Goal: Contribute content

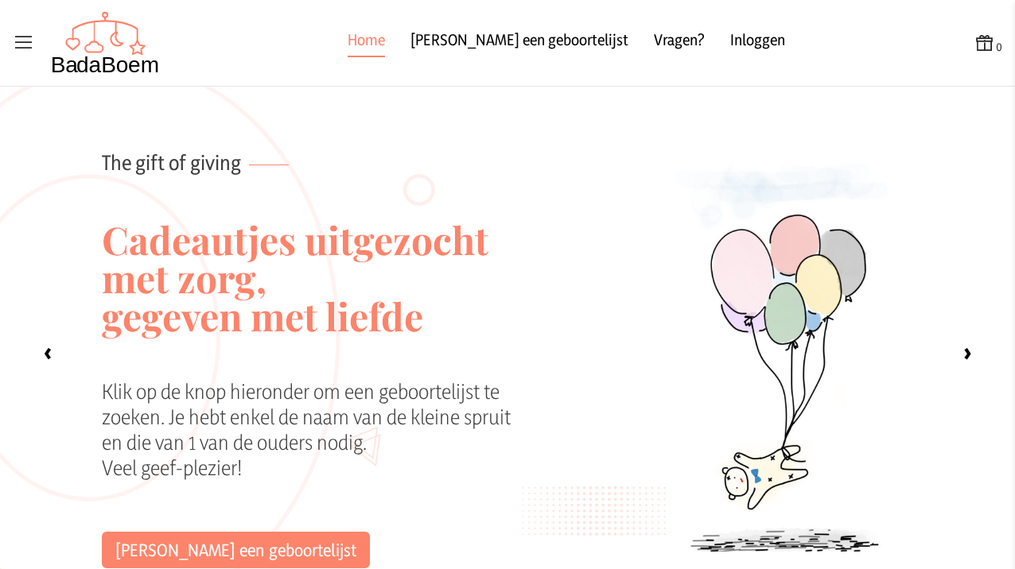
scroll to position [1300, 0]
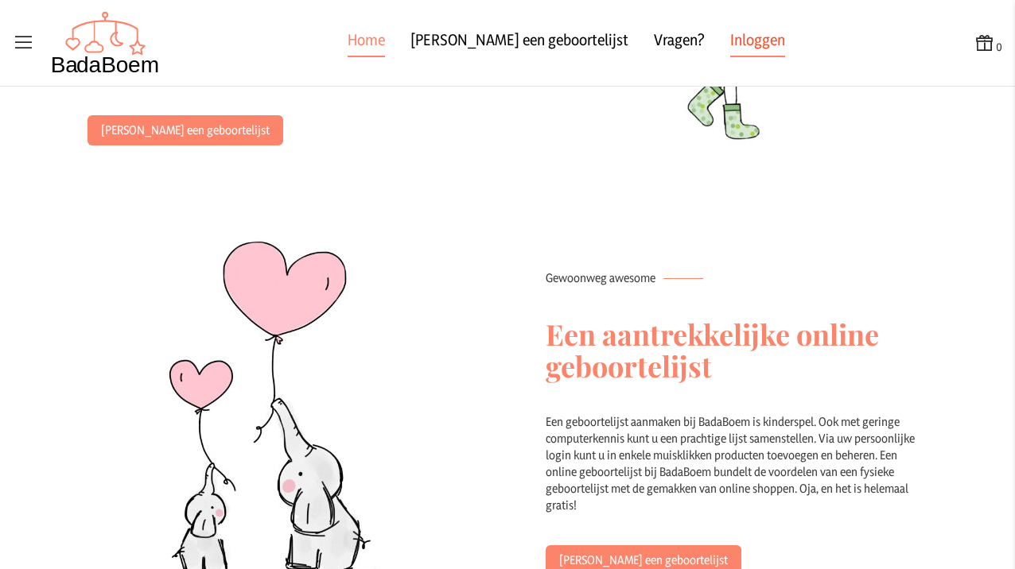
click at [730, 40] on link "Inloggen" at bounding box center [757, 43] width 55 height 29
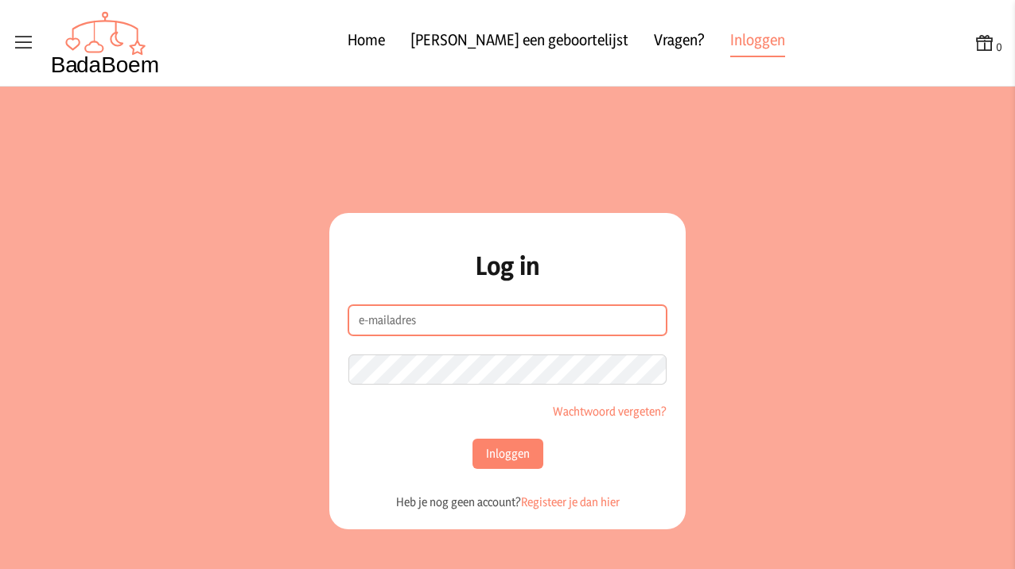
type input "[EMAIL_ADDRESS][DOMAIN_NAME]"
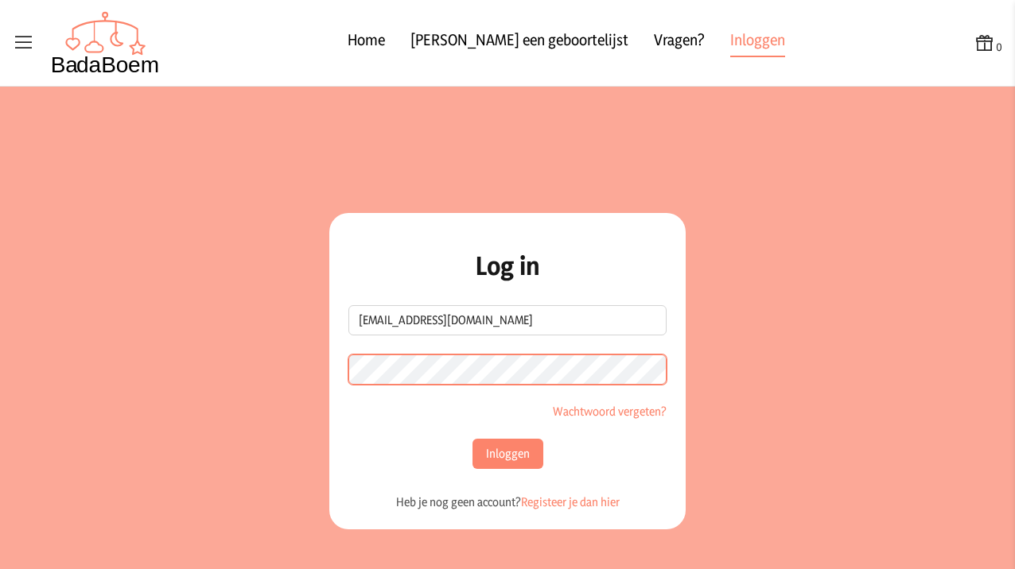
click at [507, 454] on button "Inloggen" at bounding box center [507, 454] width 71 height 30
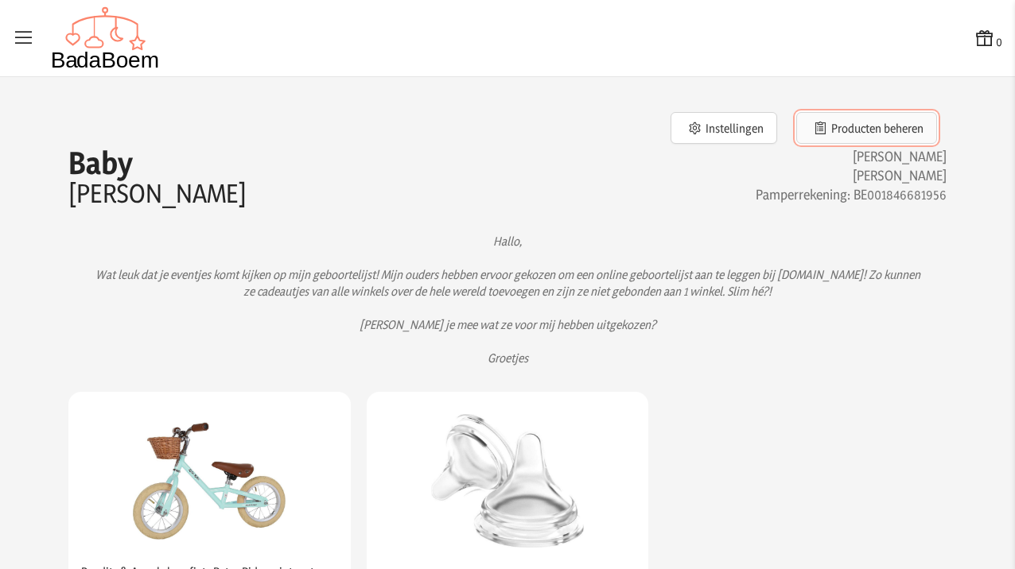
click at [877, 130] on button "Producten beheren" at bounding box center [866, 128] width 141 height 32
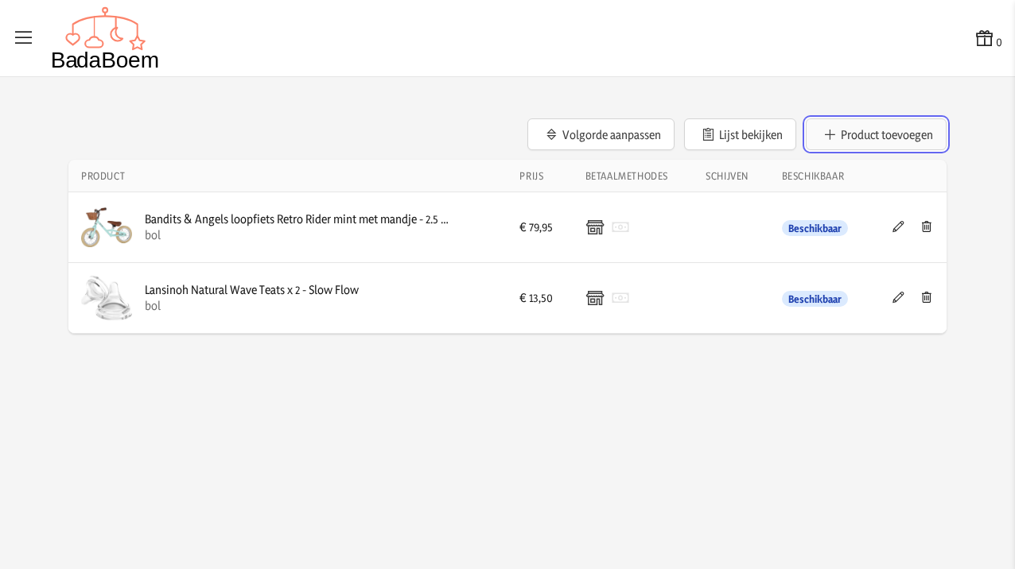
click at [880, 137] on button "Product toevoegen" at bounding box center [876, 134] width 141 height 32
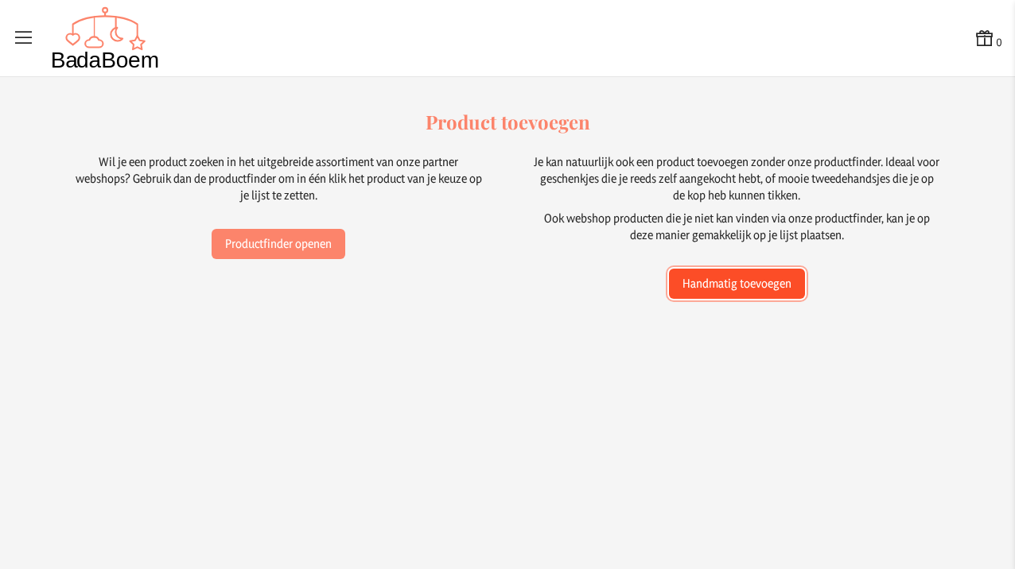
click at [720, 287] on button "Handmatig toevoegen" at bounding box center [737, 284] width 136 height 30
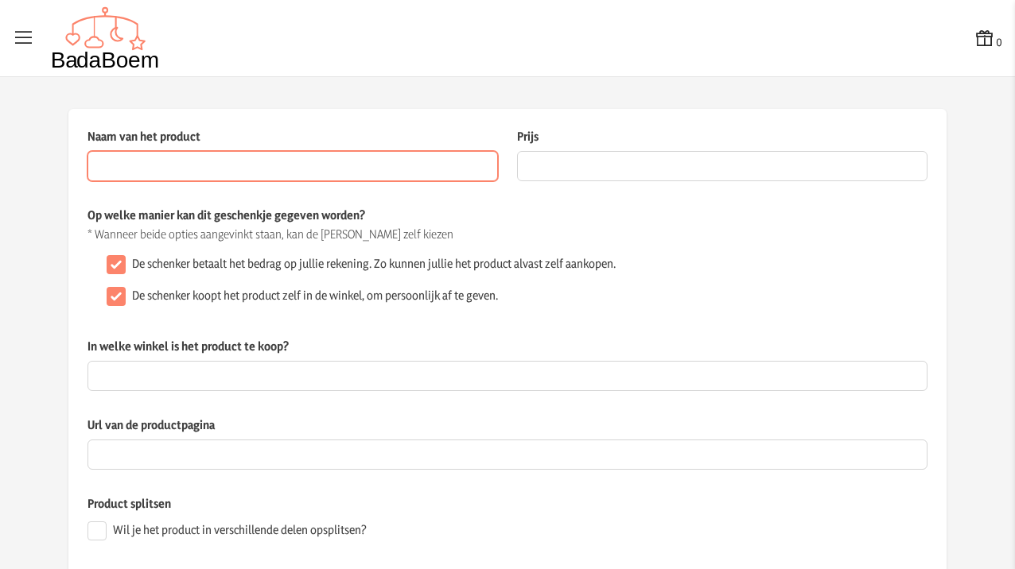
click at [363, 160] on input "Naam van het product" at bounding box center [292, 166] width 410 height 30
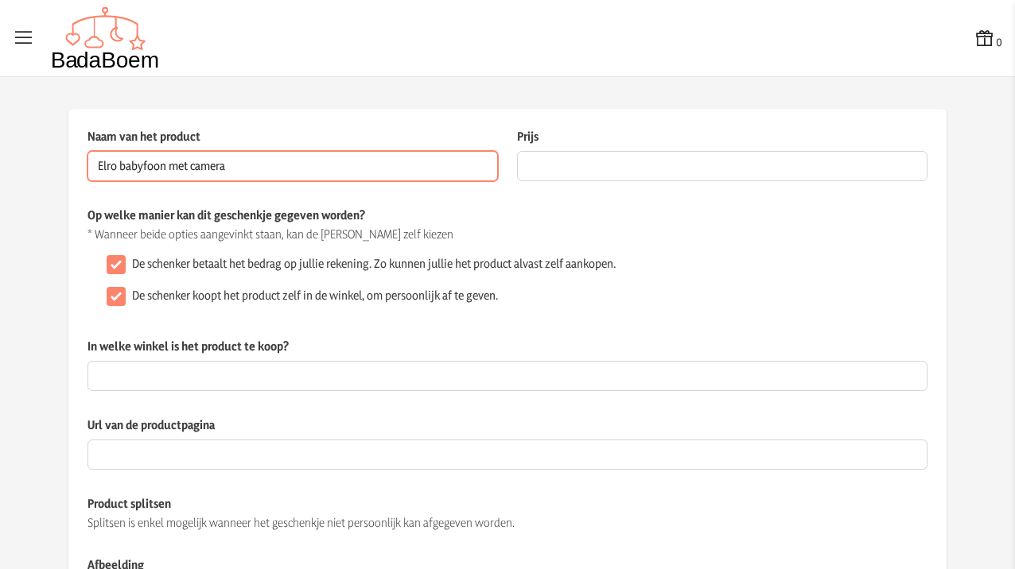
type input "Elro babyfoon met camera"
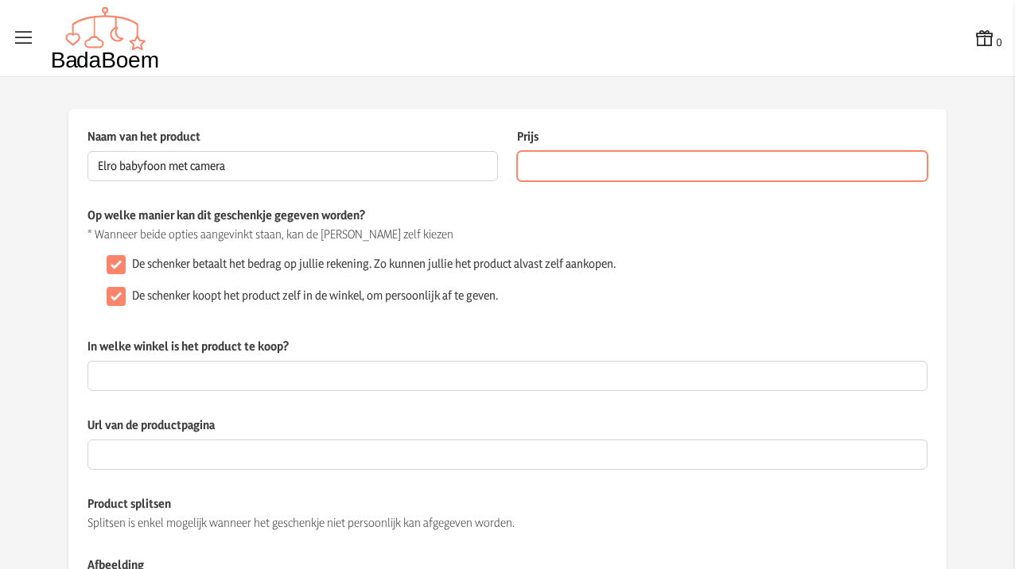
click at [669, 169] on input "Prijs" at bounding box center [722, 166] width 410 height 30
type input "199.00"
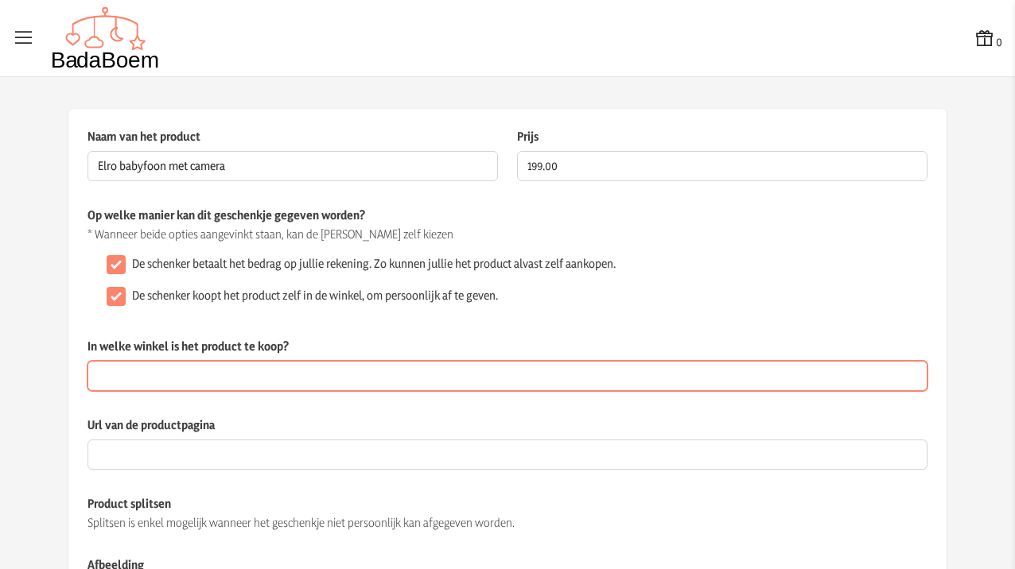
click at [748, 362] on input "In welke winkel is het product te koop?" at bounding box center [507, 376] width 840 height 30
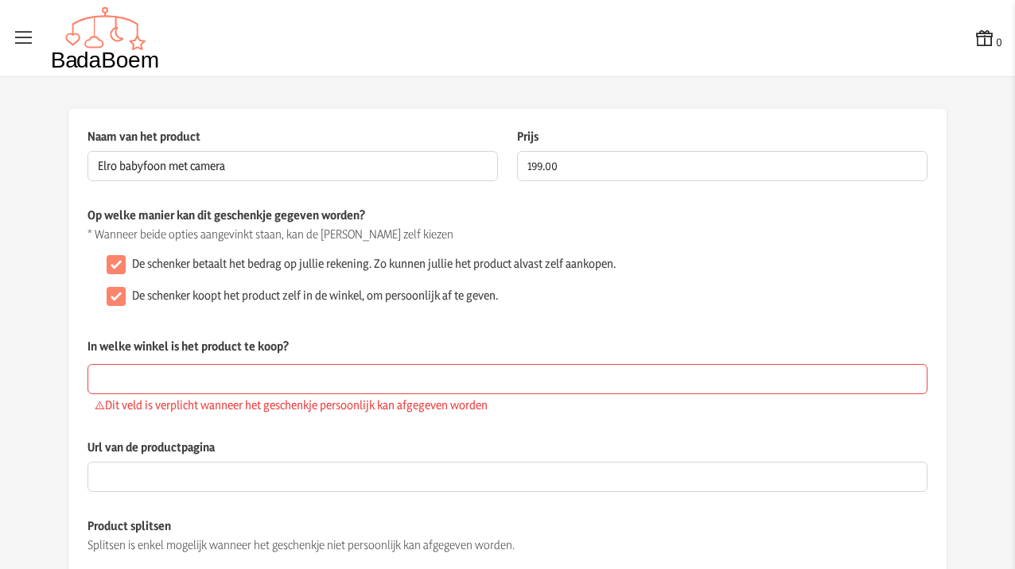
click at [352, 297] on label "De schenker koopt het product zelf in de winkel, om persoonlijk af te geven." at bounding box center [315, 296] width 366 height 16
click at [126, 297] on input "De schenker koopt het product zelf in de winkel, om persoonlijk af te geven." at bounding box center [116, 296] width 19 height 19
checkbox input "false"
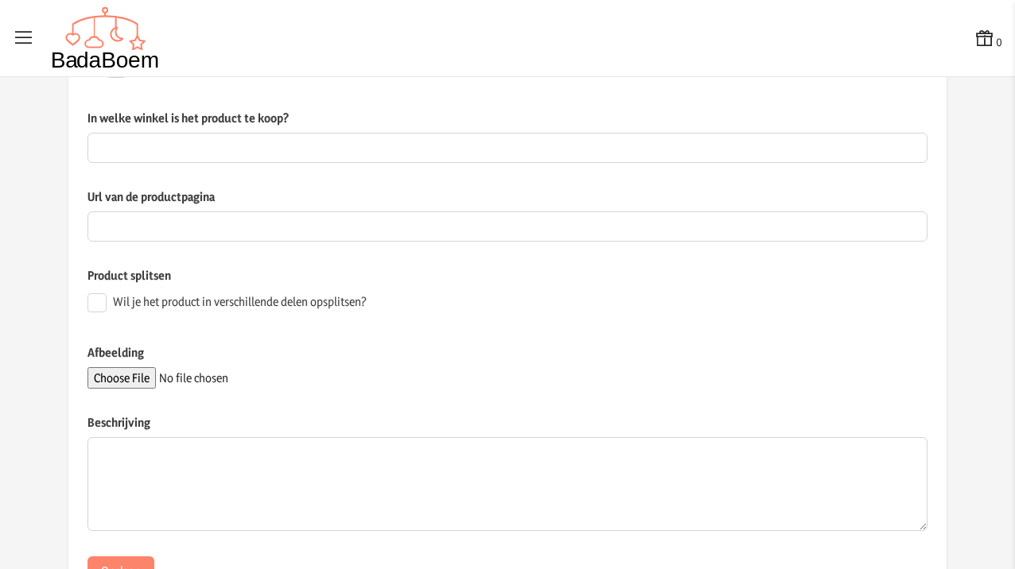
scroll to position [245, 0]
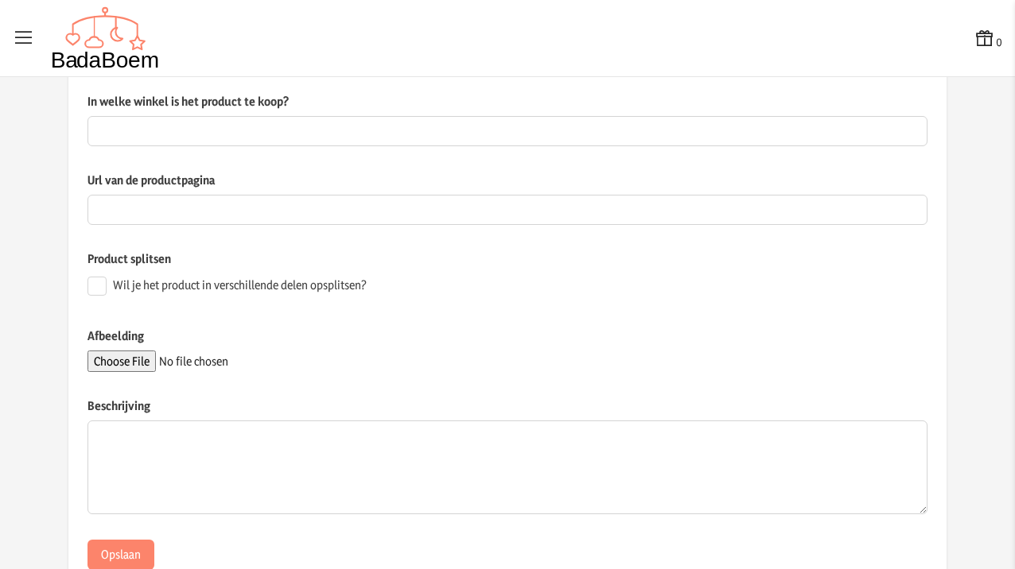
click at [255, 289] on label "Wil je het product in verschillende delen opsplitsen?" at bounding box center [240, 286] width 254 height 16
click at [107, 289] on input "Wil je het product in verschillende delen opsplitsen?" at bounding box center [96, 286] width 19 height 19
checkbox input "true"
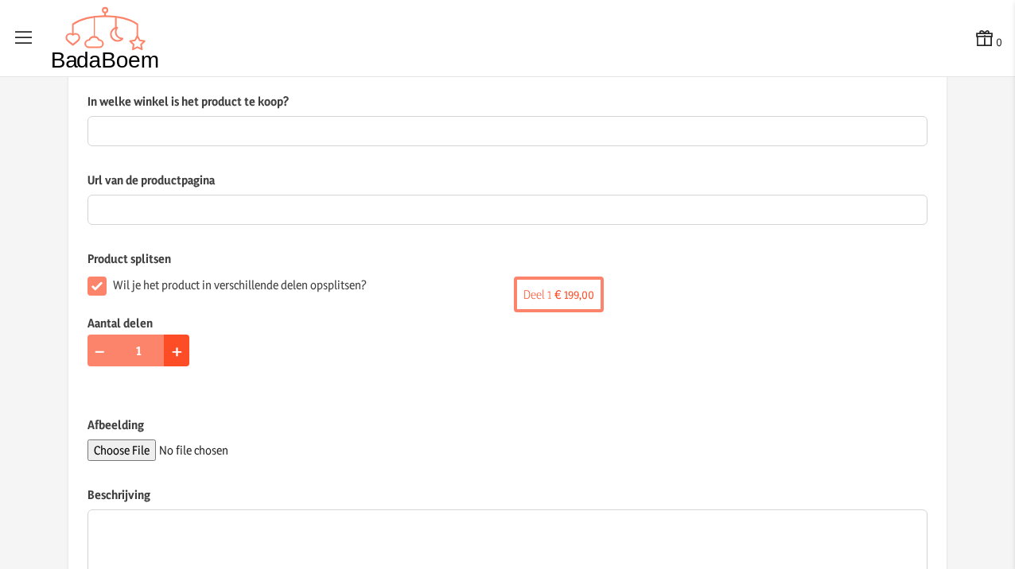
click at [179, 354] on span "+" at bounding box center [177, 350] width 10 height 25
type input "4"
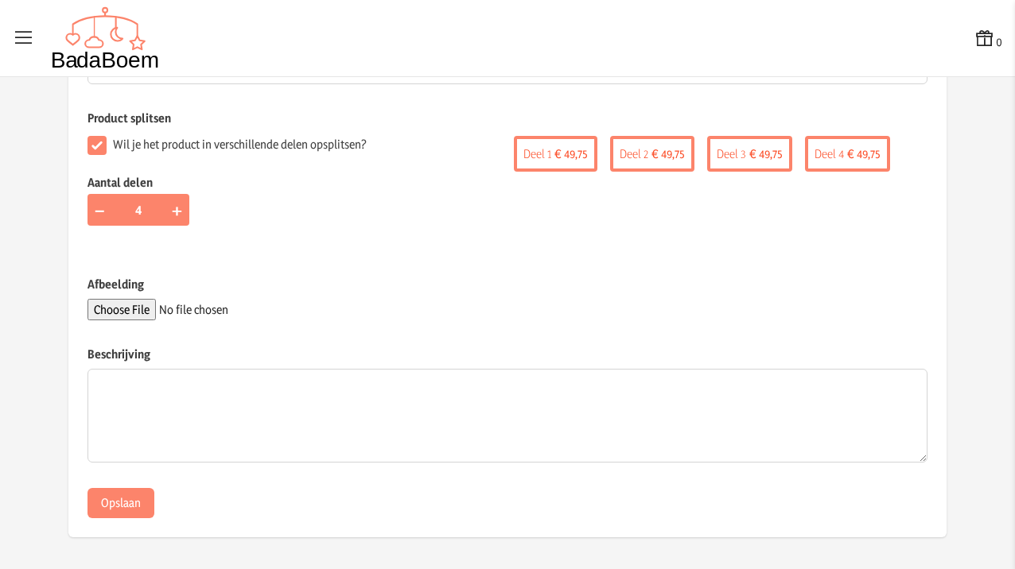
scroll to position [385, 0]
click at [133, 310] on input "Afbeelding" at bounding box center [195, 310] width 216 height 21
type input "C:\fakepath\Afbeelding.jpeg"
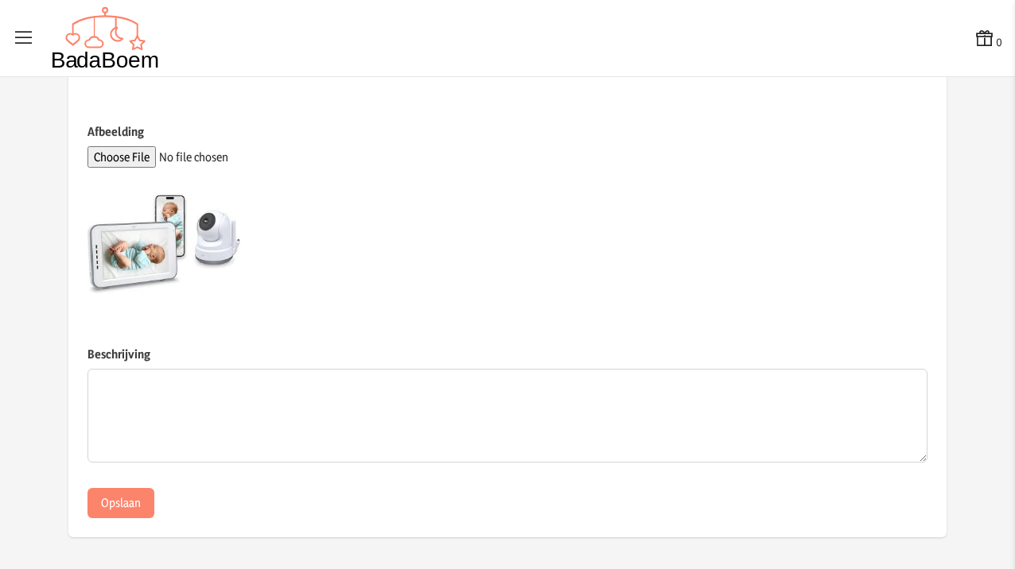
scroll to position [538, 0]
click at [126, 498] on button "Opslaan" at bounding box center [120, 504] width 67 height 30
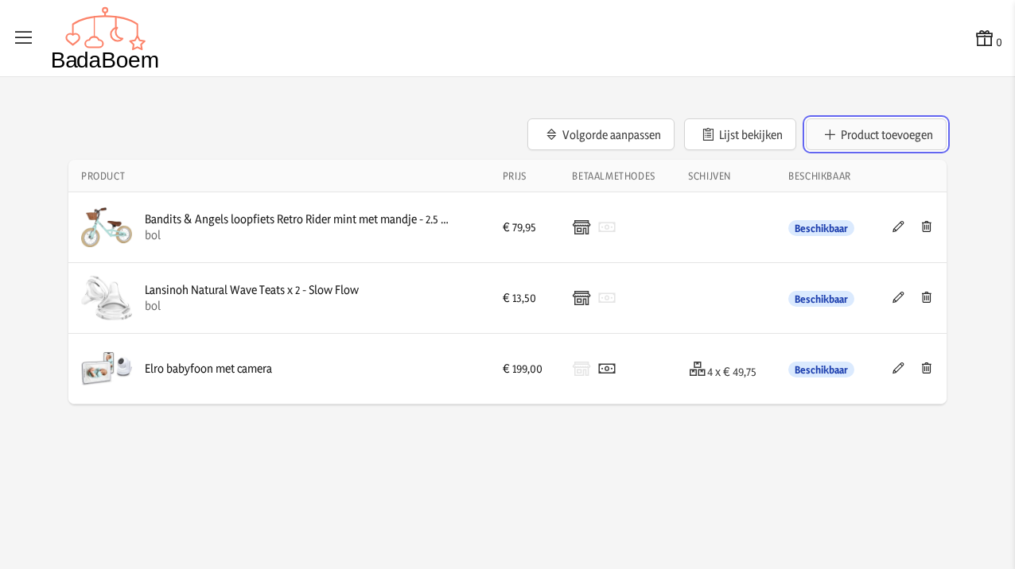
click at [856, 144] on button "Product toevoegen" at bounding box center [876, 134] width 141 height 32
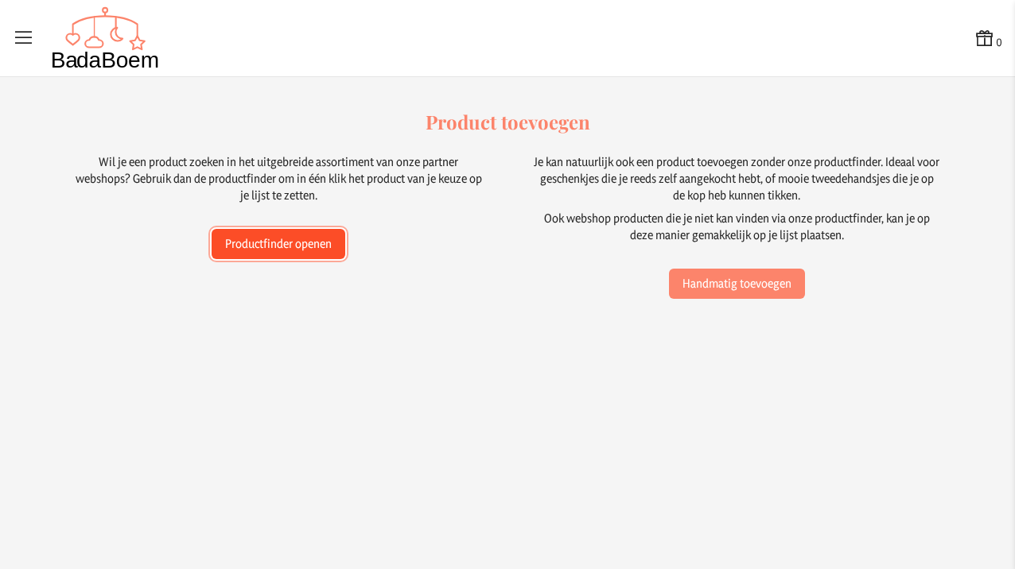
click at [298, 247] on button "Productfinder openen" at bounding box center [279, 244] width 134 height 30
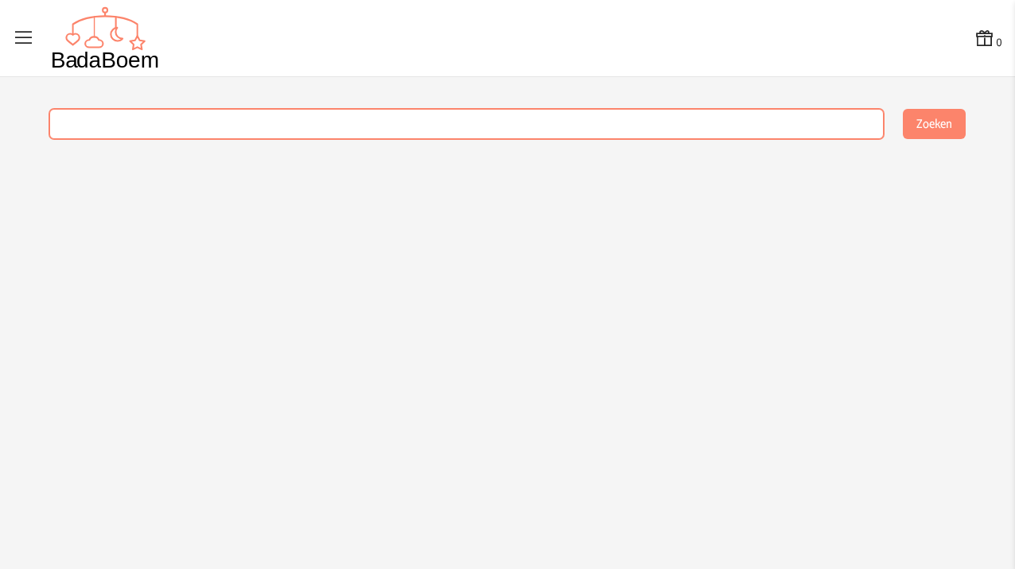
click at [278, 110] on input "text" at bounding box center [466, 124] width 834 height 30
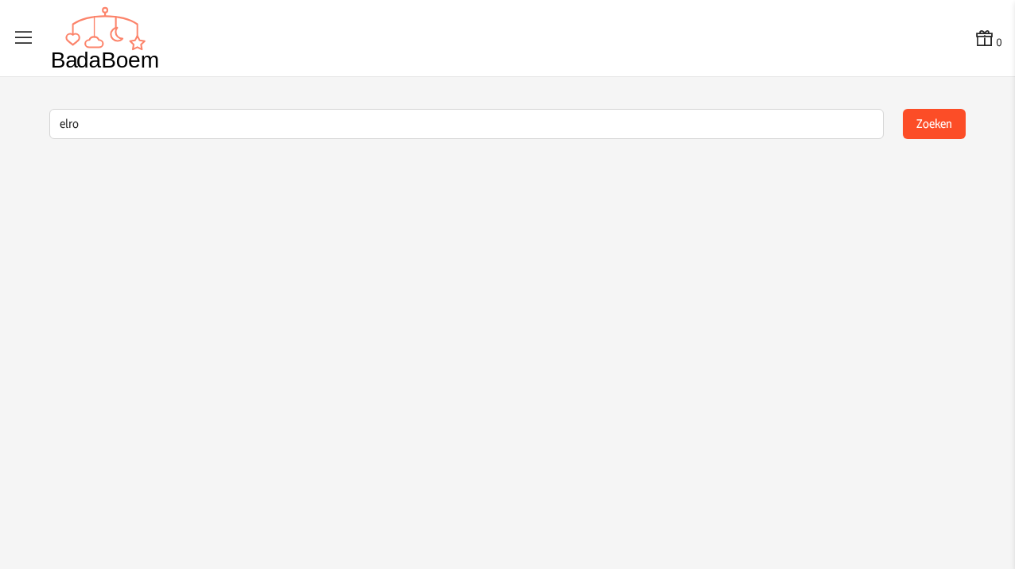
click at [924, 124] on button "Zoeken" at bounding box center [934, 124] width 63 height 30
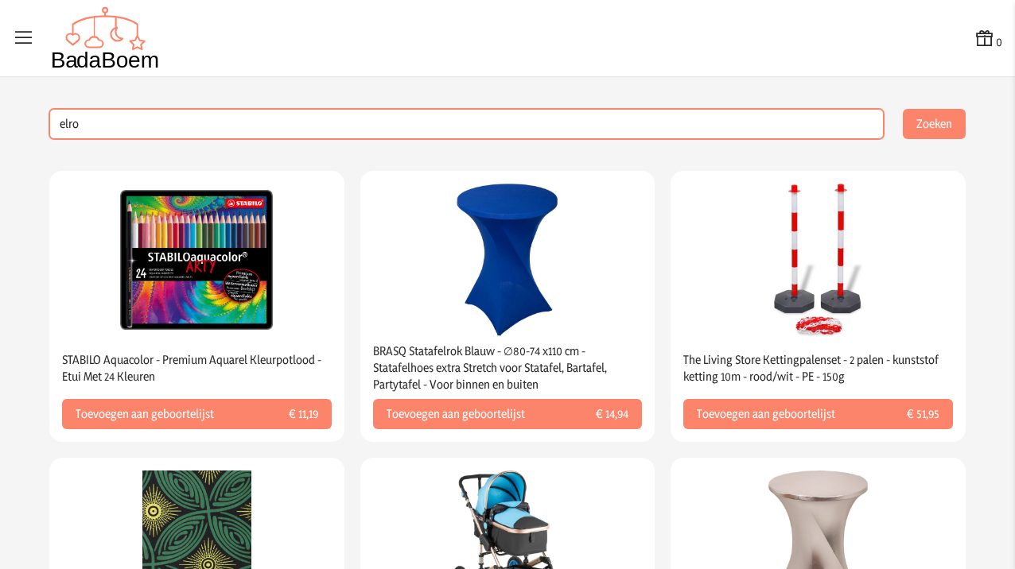
click at [171, 126] on input "elro" at bounding box center [466, 124] width 834 height 30
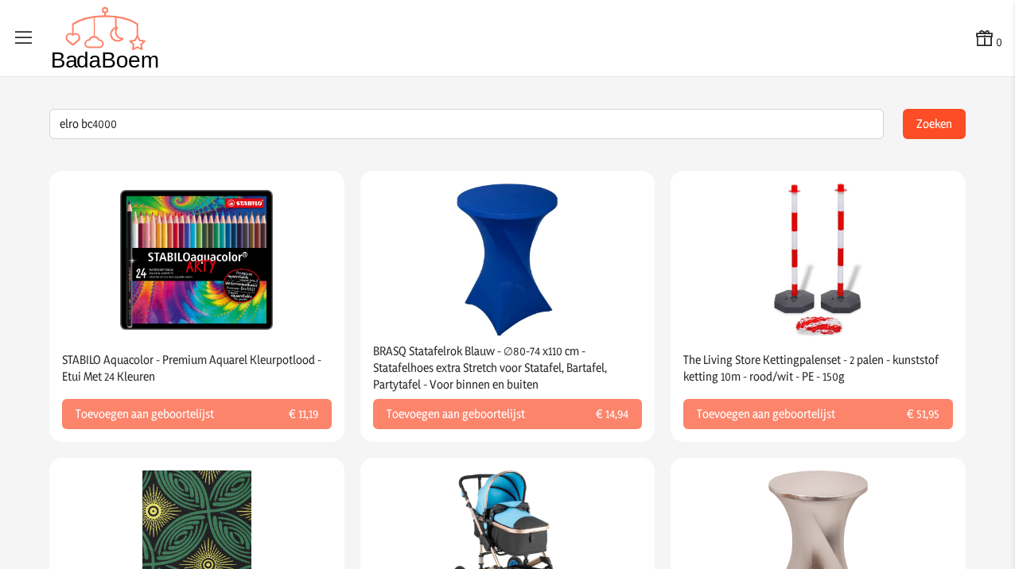
click at [958, 122] on button "Zoeken" at bounding box center [934, 124] width 63 height 30
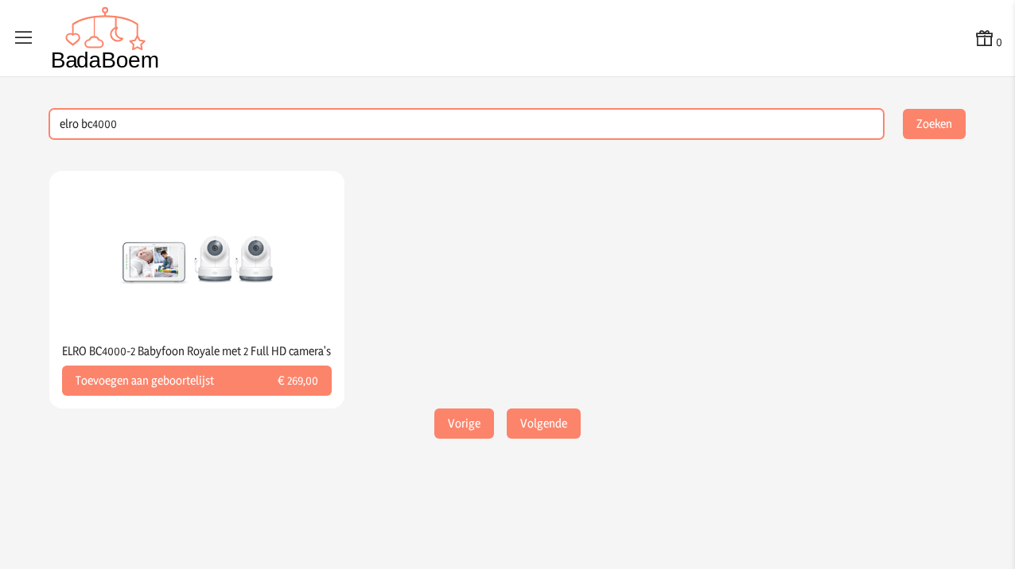
click at [151, 122] on input "elro bc4000" at bounding box center [466, 124] width 834 height 30
type input "elro full hd camera"
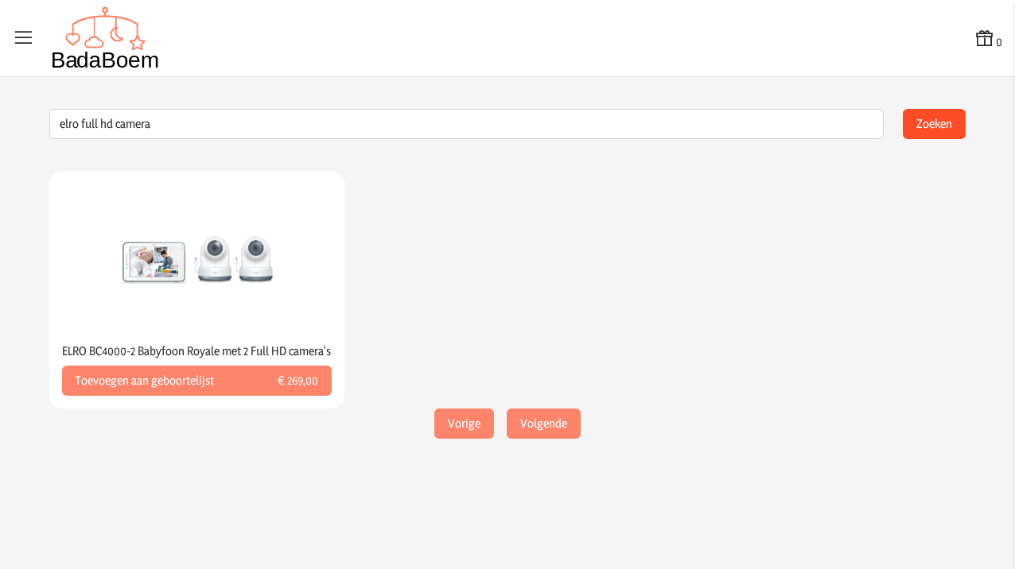
click at [942, 129] on button "Zoeken" at bounding box center [934, 124] width 63 height 30
